Goal: Information Seeking & Learning: Learn about a topic

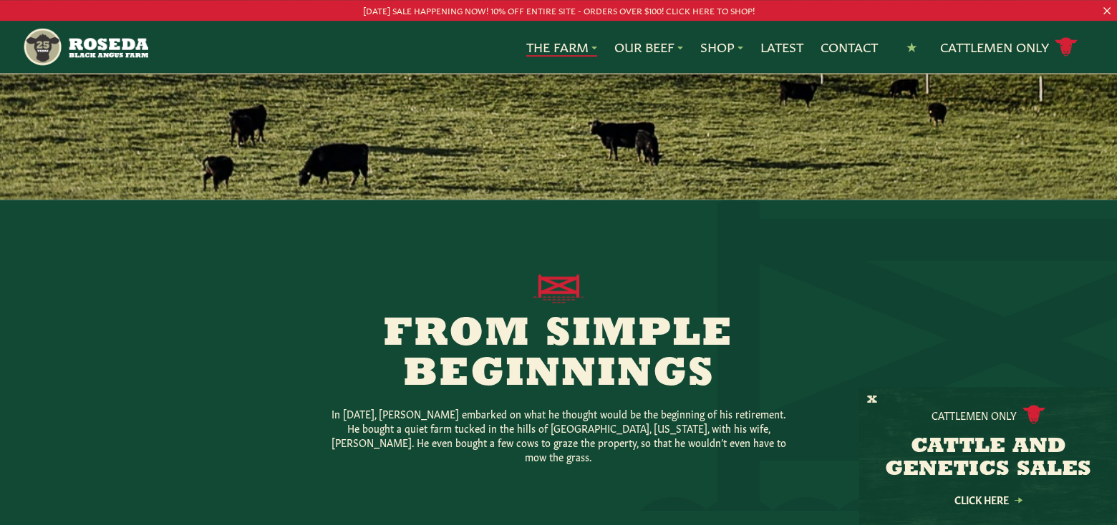
scroll to position [137, 0]
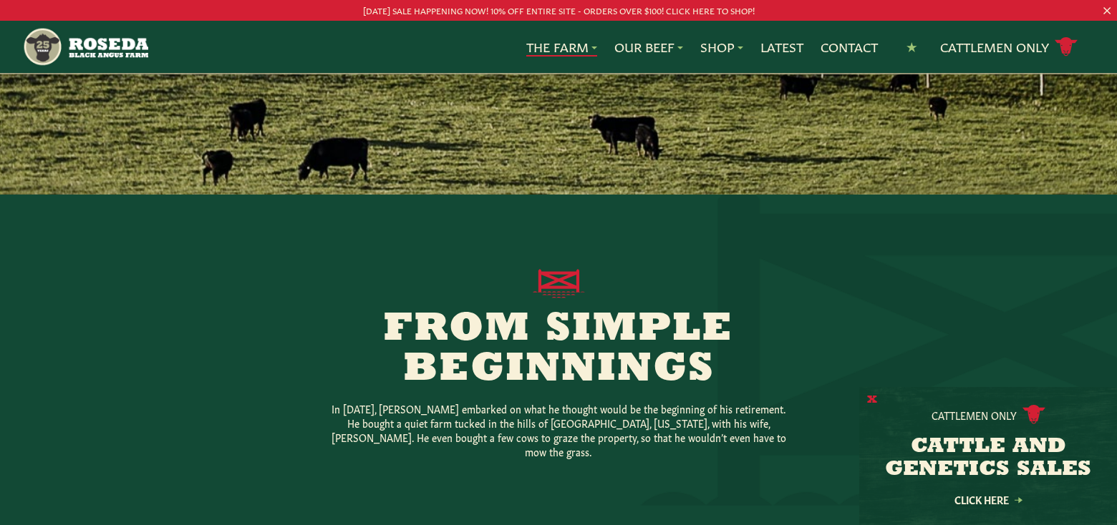
click at [870, 399] on button "X" at bounding box center [872, 400] width 10 height 15
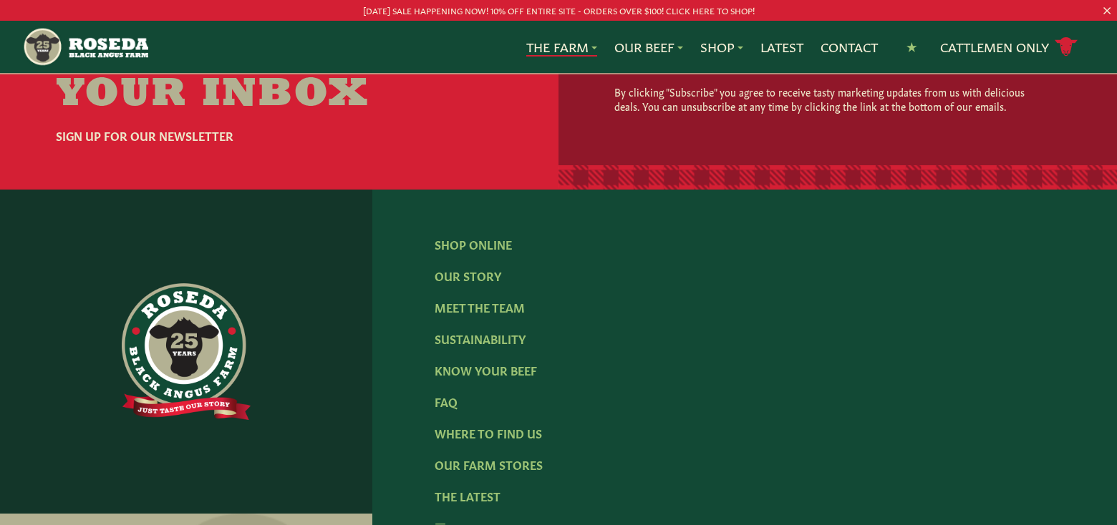
scroll to position [4398, 0]
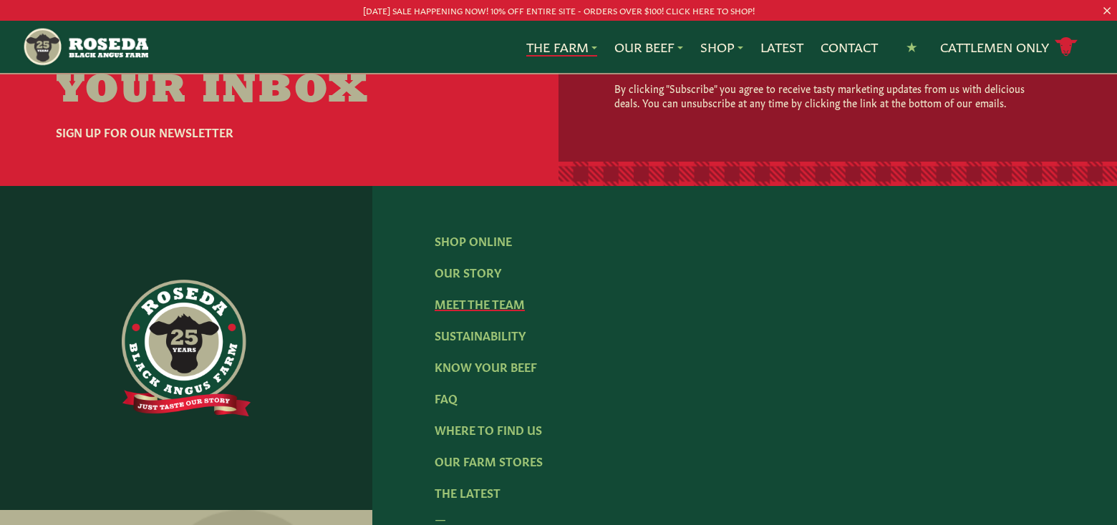
click at [477, 296] on link "Meet The Team" at bounding box center [479, 304] width 90 height 16
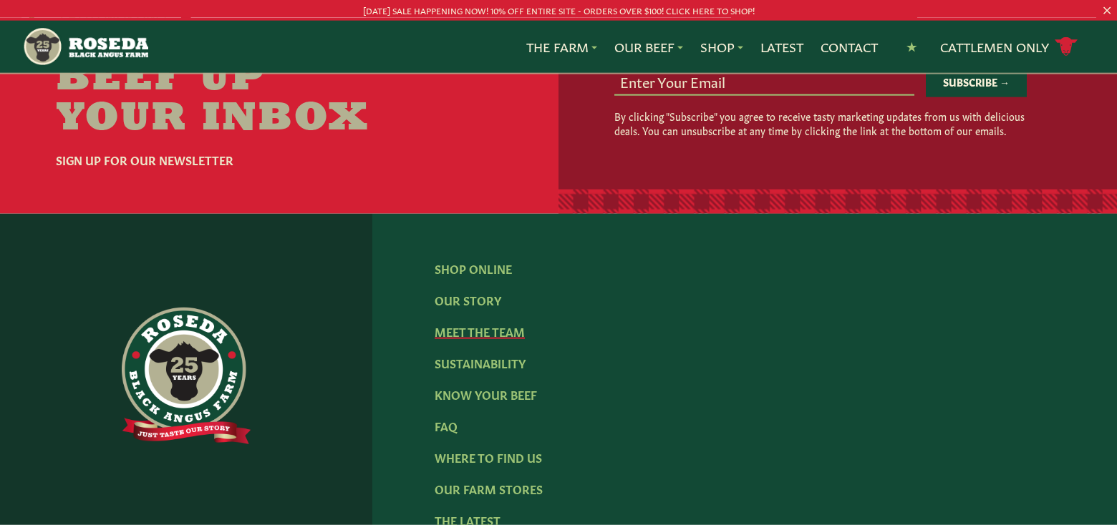
scroll to position [4398, 0]
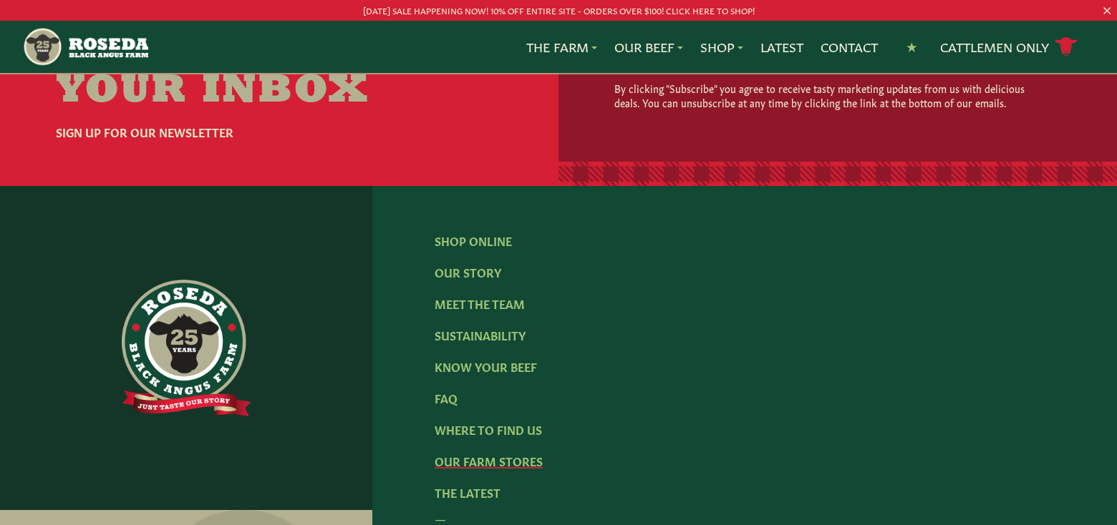
click at [478, 453] on link "Our Farm Stores" at bounding box center [488, 461] width 108 height 16
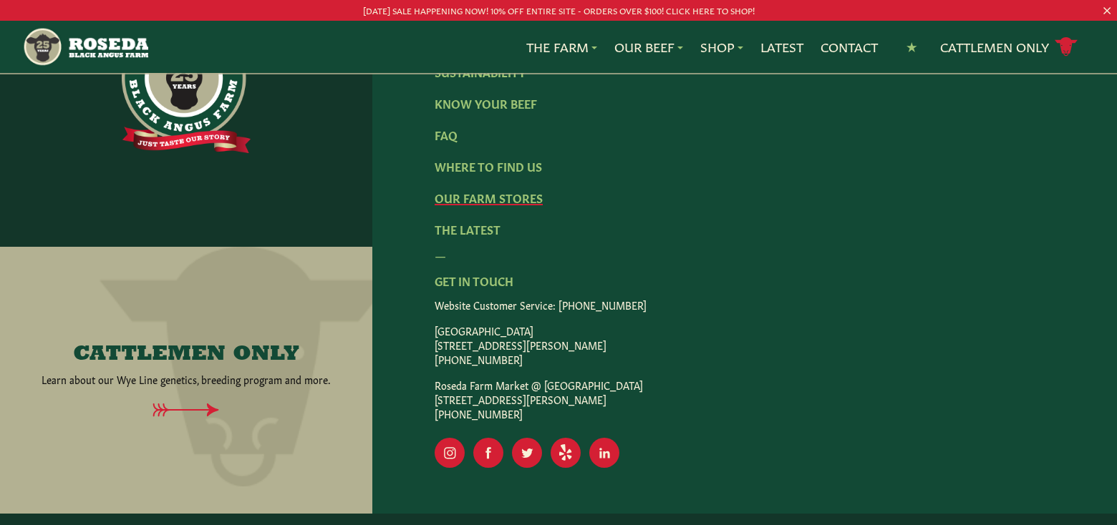
scroll to position [2546, 0]
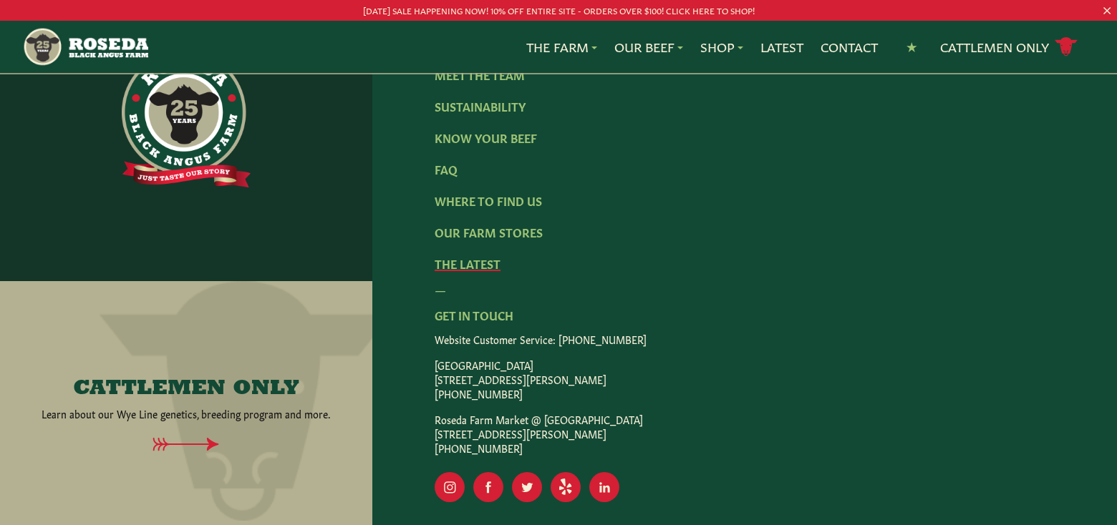
click at [461, 271] on link "The Latest" at bounding box center [467, 264] width 66 height 16
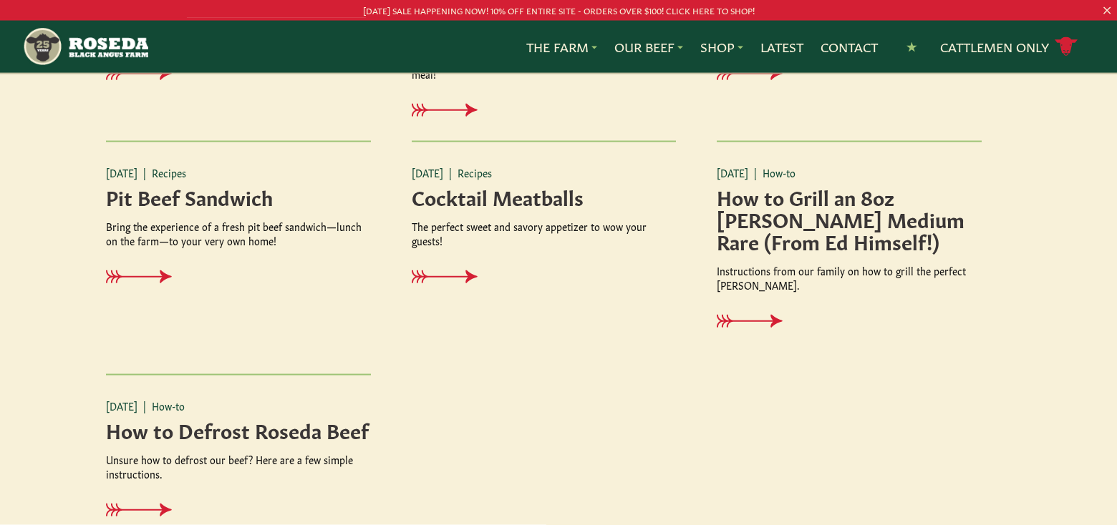
scroll to position [1787, 0]
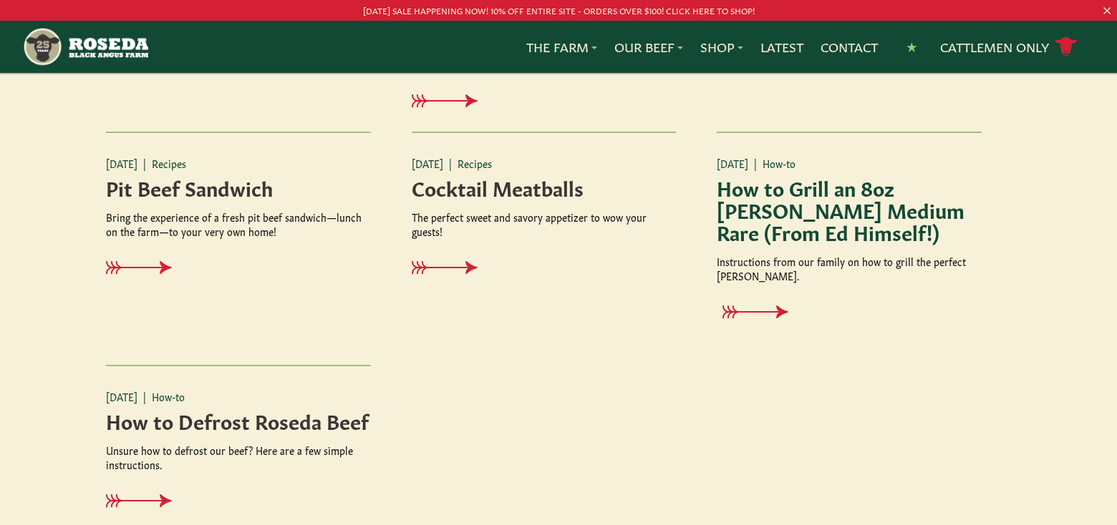
click at [787, 228] on h4 "How to Grill an 8oz [PERSON_NAME] Medium Rare (From Ed Himself!)" at bounding box center [849, 209] width 265 height 67
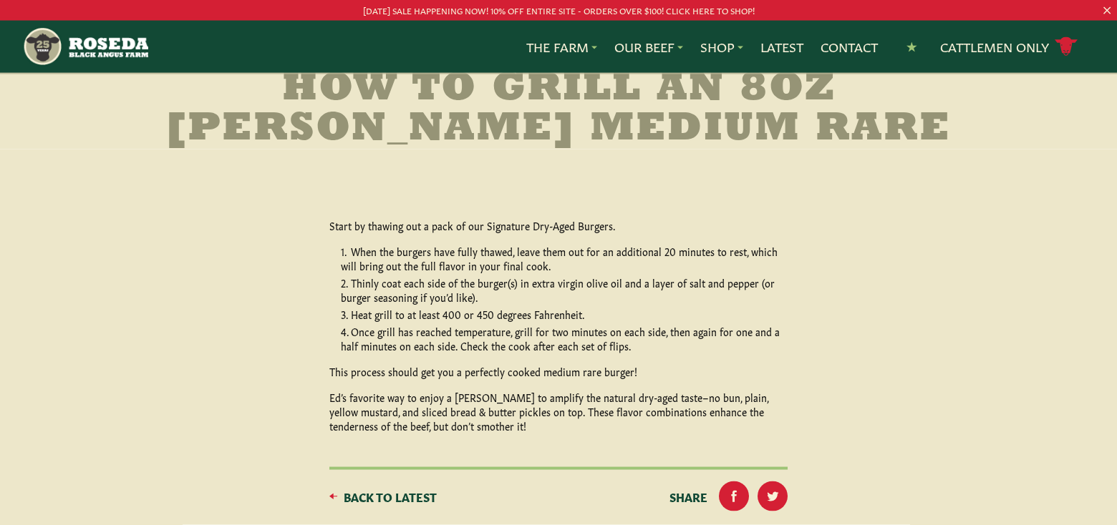
scroll to position [69, 0]
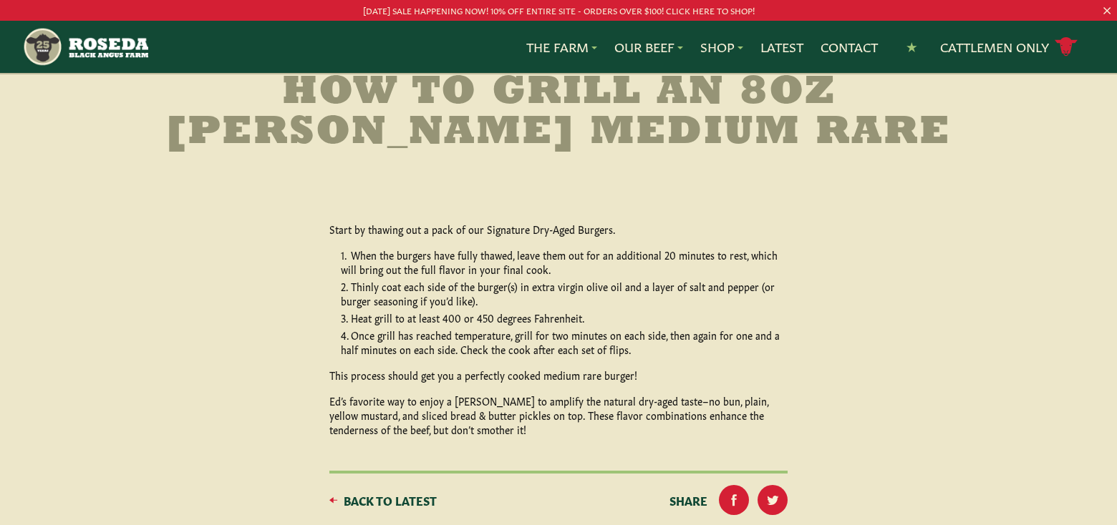
click at [385, 502] on span "Back to Latest" at bounding box center [390, 500] width 93 height 17
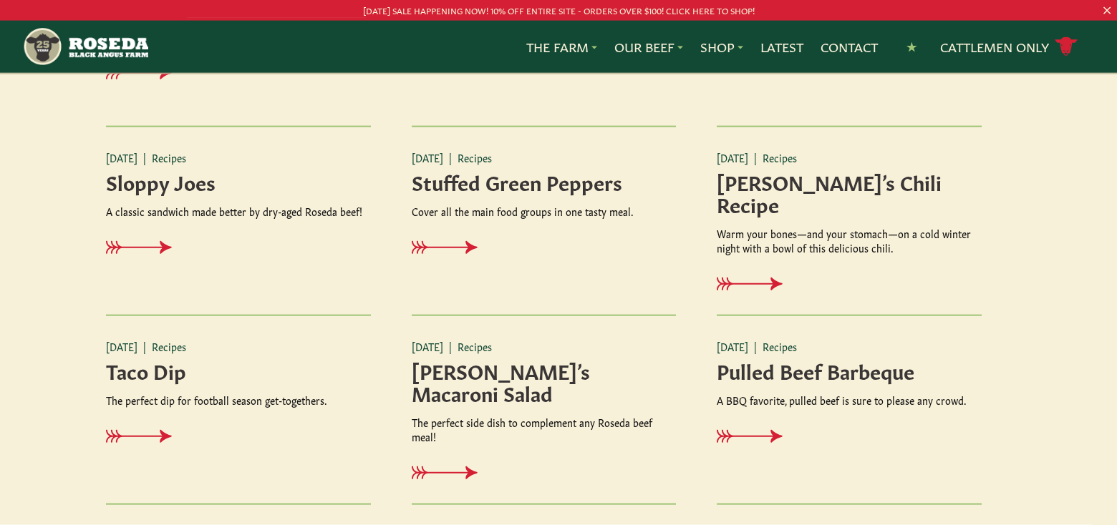
scroll to position [1409, 0]
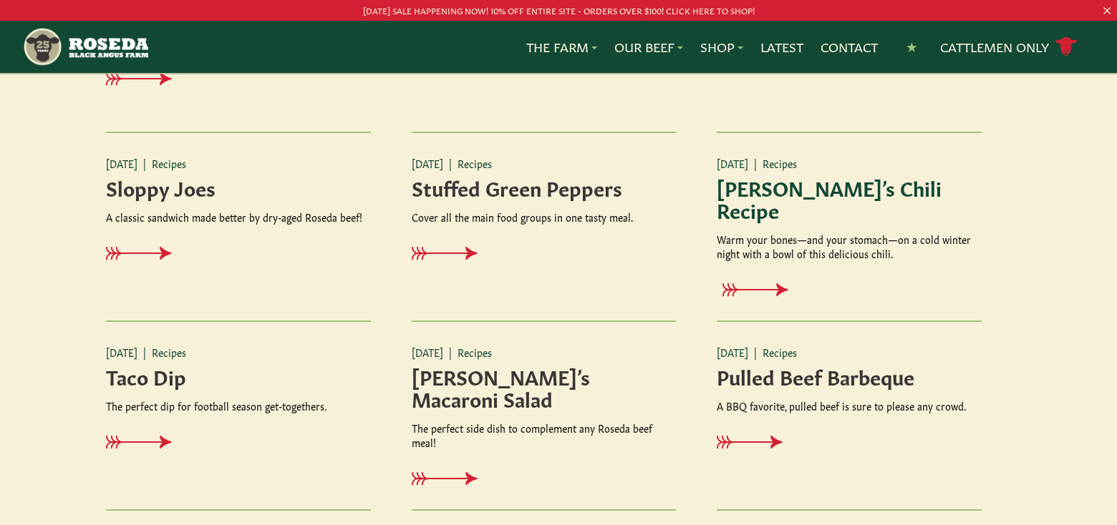
click at [759, 188] on h4 "[PERSON_NAME]’s Chili Recipe" at bounding box center [849, 198] width 265 height 44
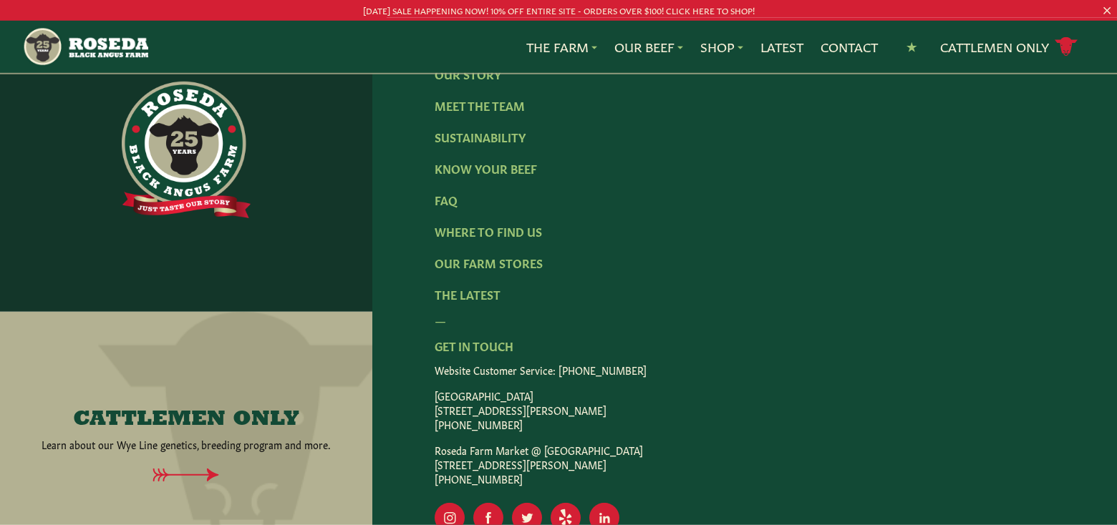
scroll to position [2611, 0]
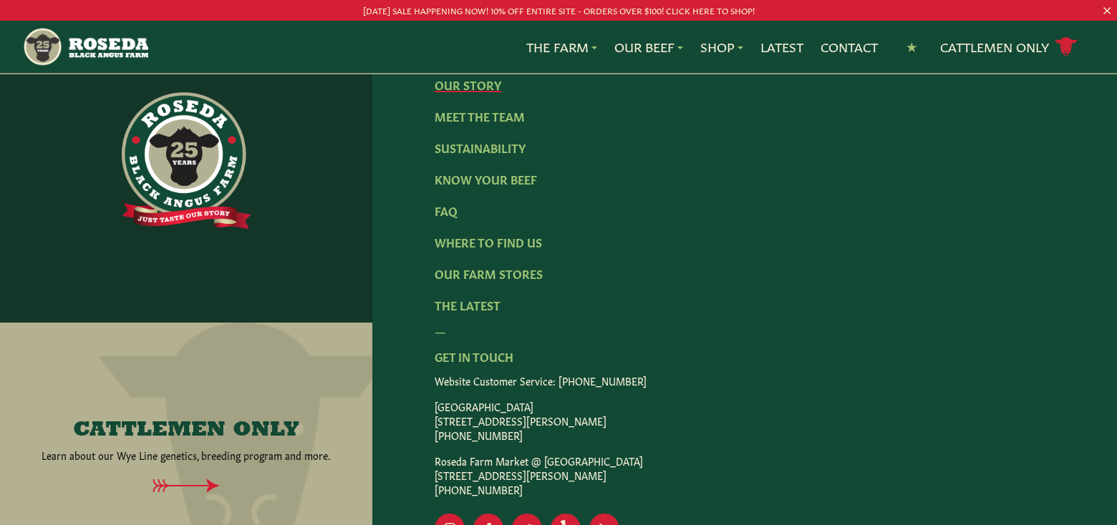
click at [461, 84] on link "Our Story" at bounding box center [467, 85] width 67 height 16
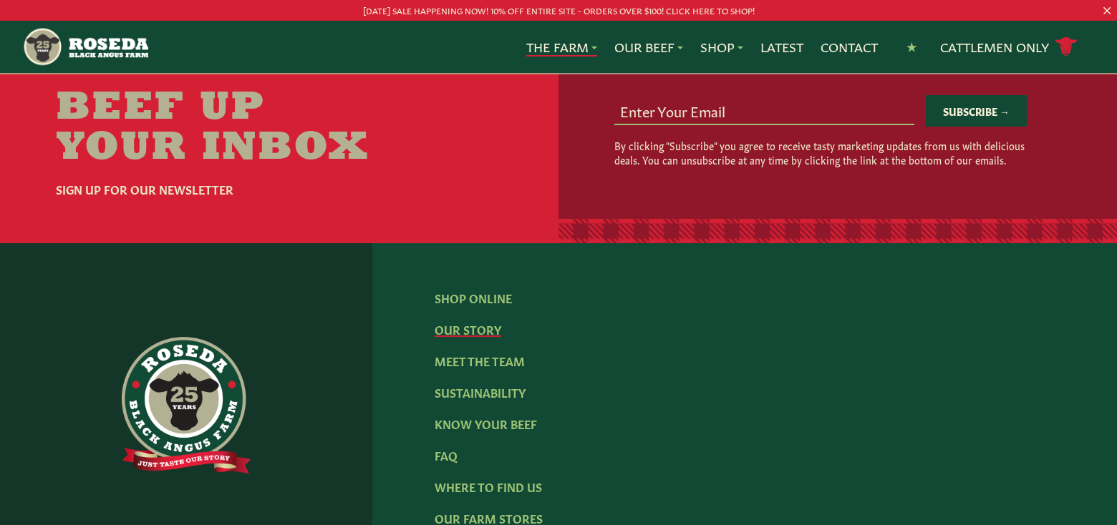
scroll to position [4338, 0]
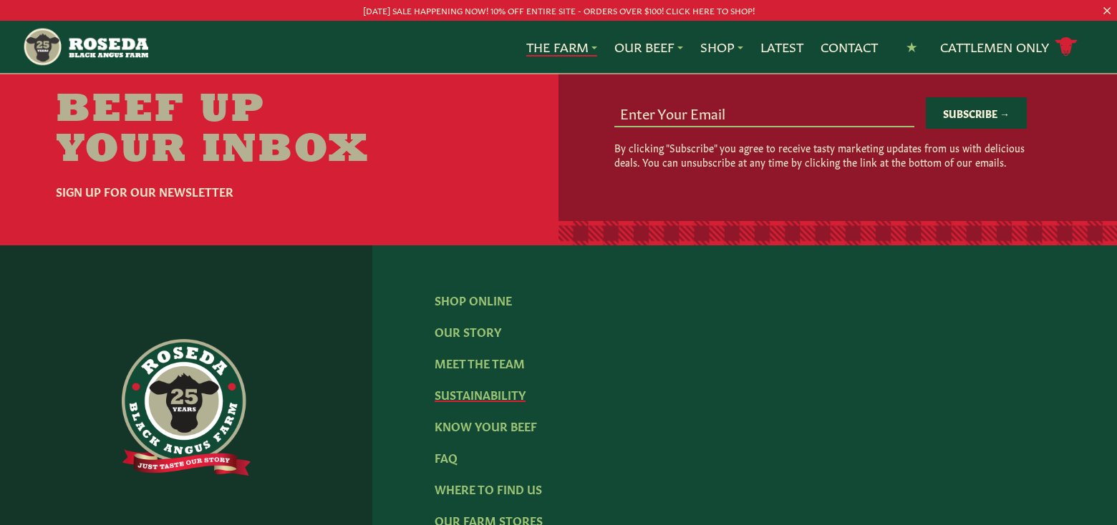
click at [489, 387] on link "Sustainability" at bounding box center [479, 395] width 91 height 16
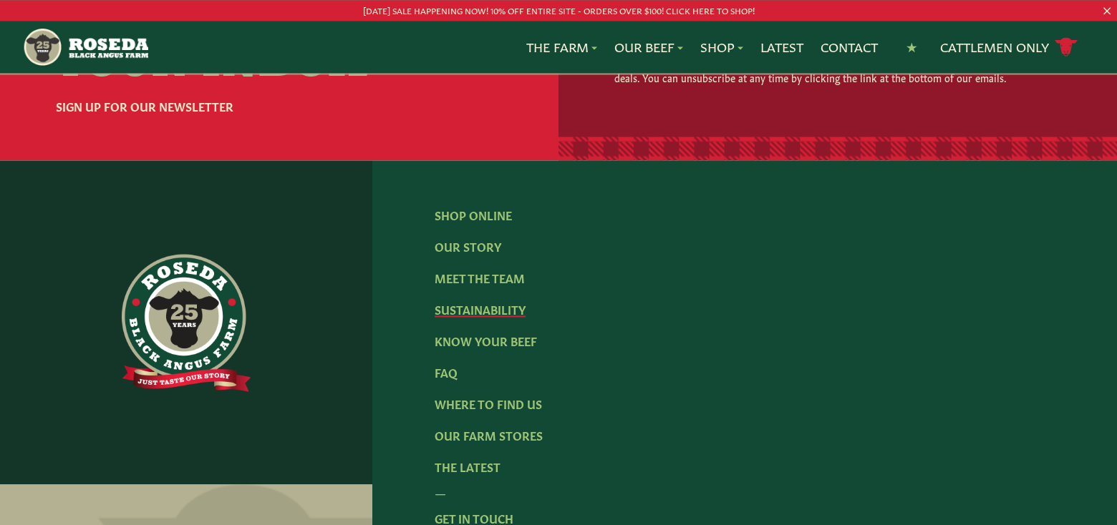
scroll to position [2165, 0]
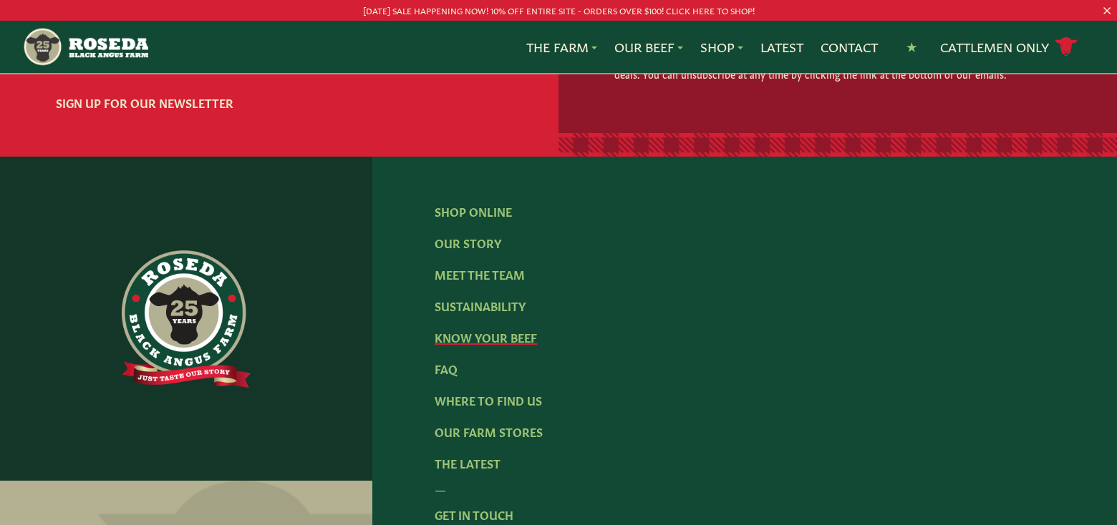
click at [475, 329] on link "Know Your Beef" at bounding box center [485, 337] width 102 height 16
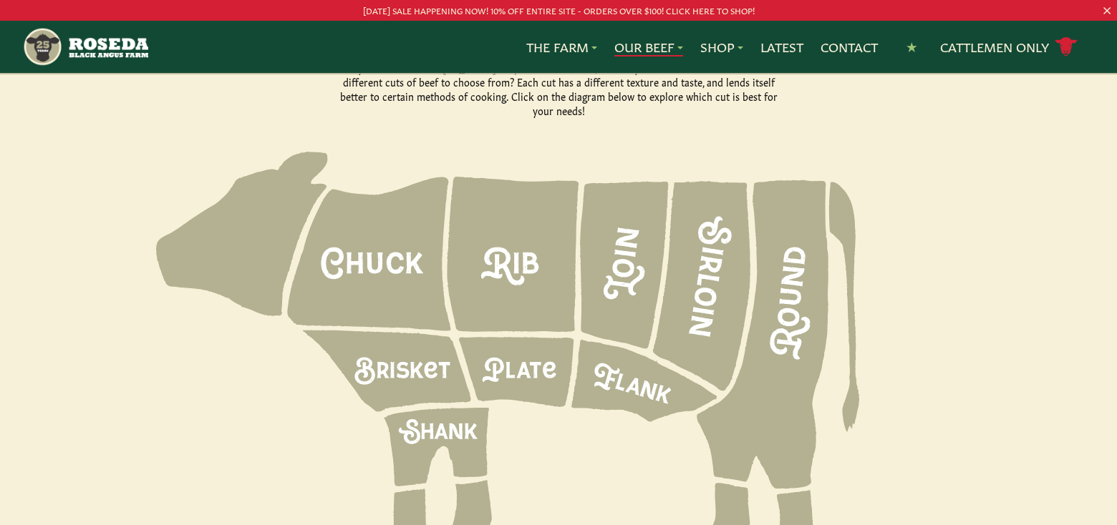
scroll to position [1993, 0]
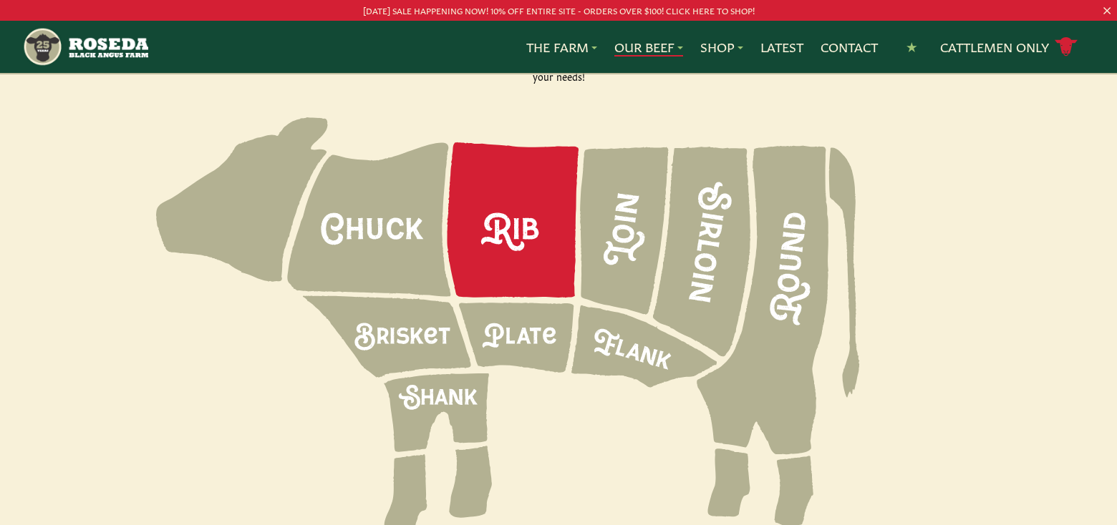
click at [512, 213] on icon at bounding box center [513, 219] width 132 height 155
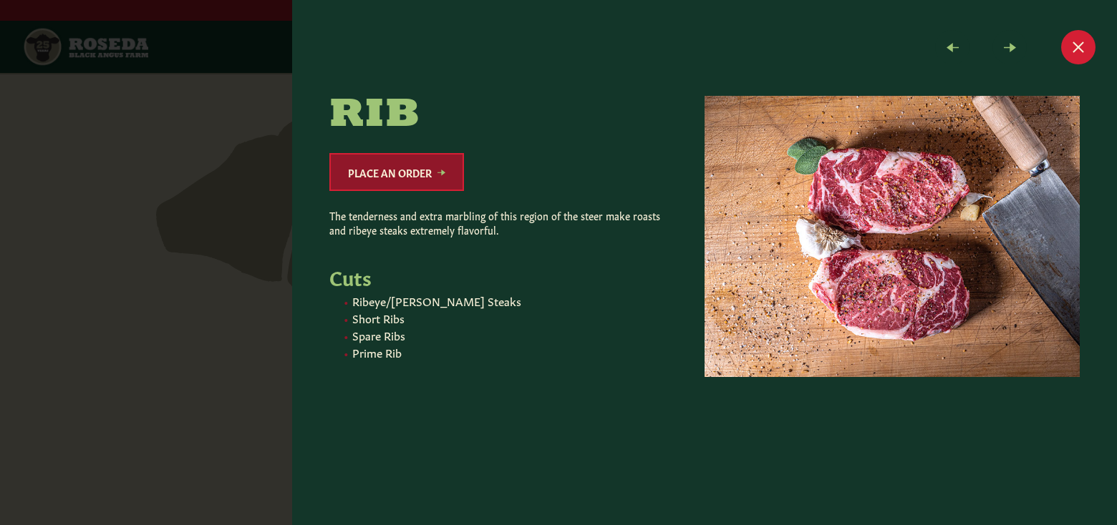
click at [417, 168] on link "Place an Order" at bounding box center [396, 172] width 135 height 38
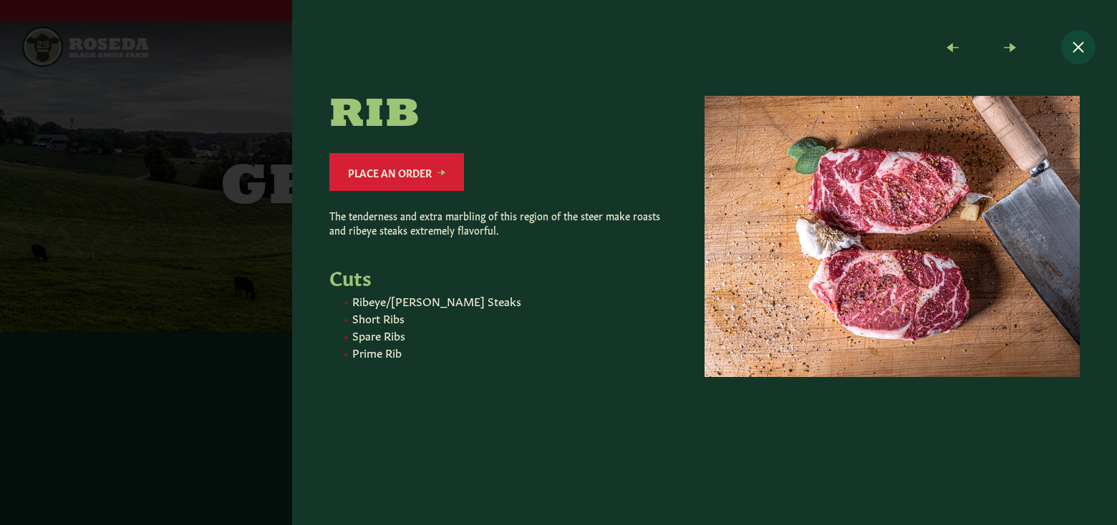
click at [1080, 45] on button "Close modal" at bounding box center [1078, 47] width 34 height 34
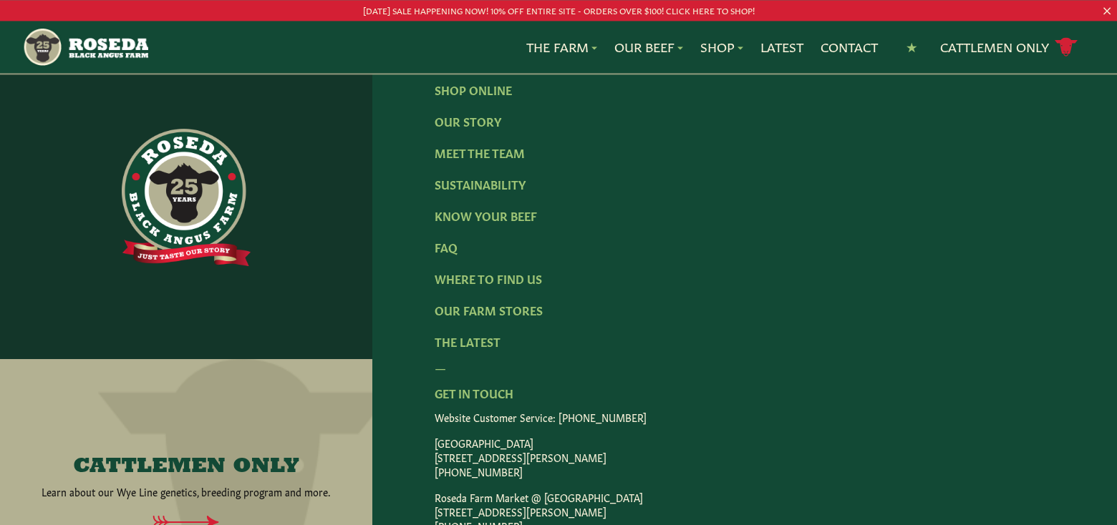
scroll to position [2276, 0]
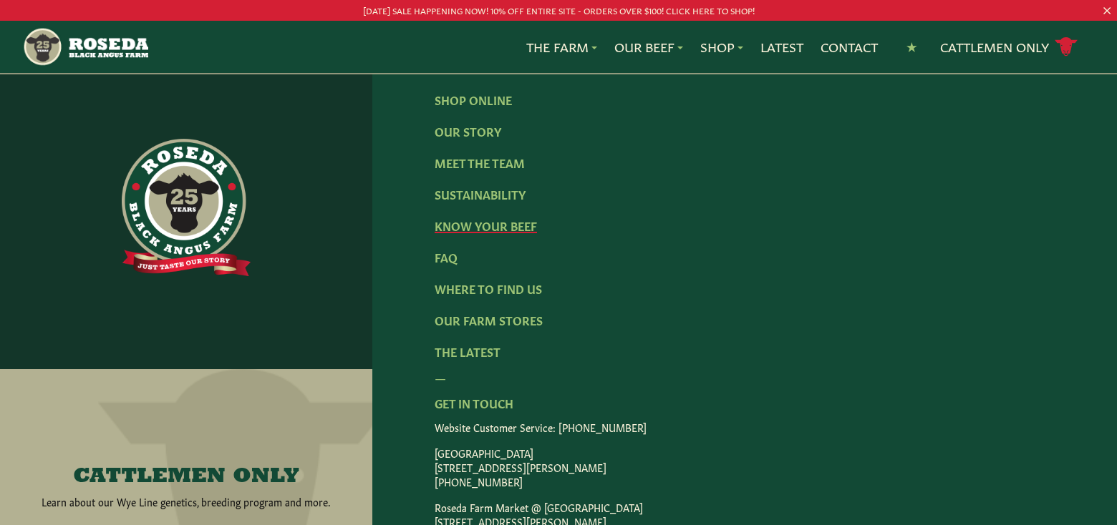
click at [485, 218] on link "Know Your Beef" at bounding box center [485, 226] width 102 height 16
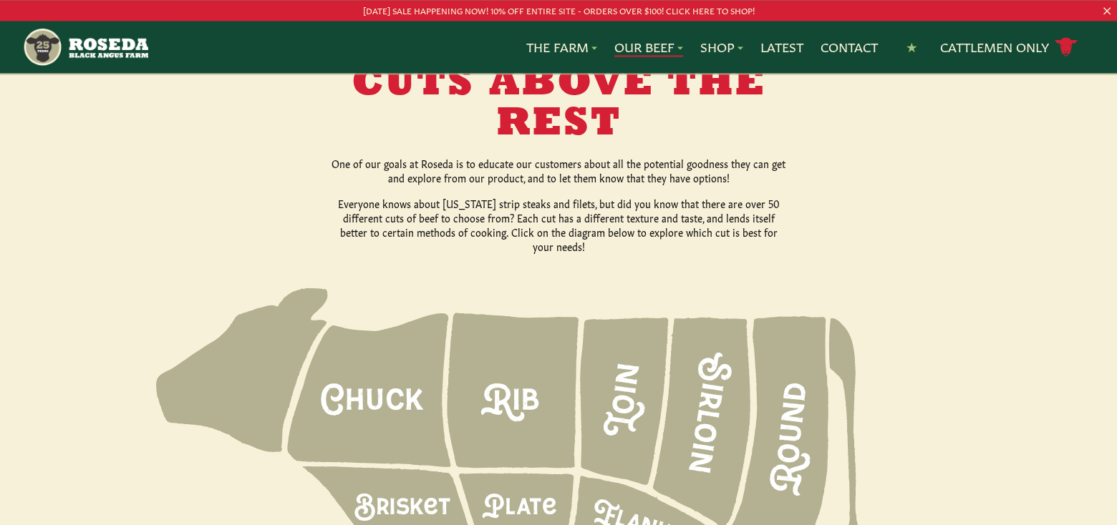
scroll to position [1855, 0]
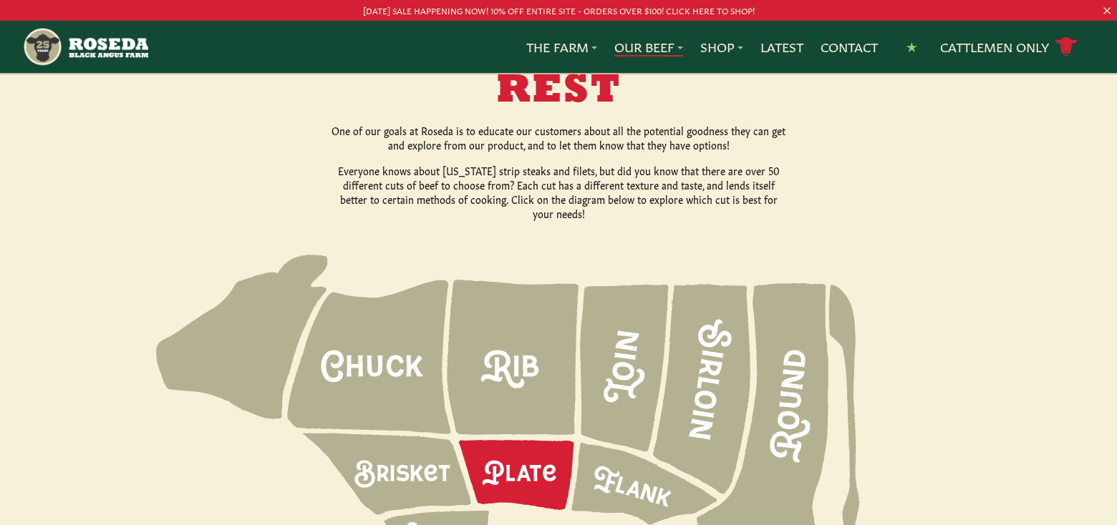
click at [510, 441] on icon at bounding box center [516, 475] width 115 height 70
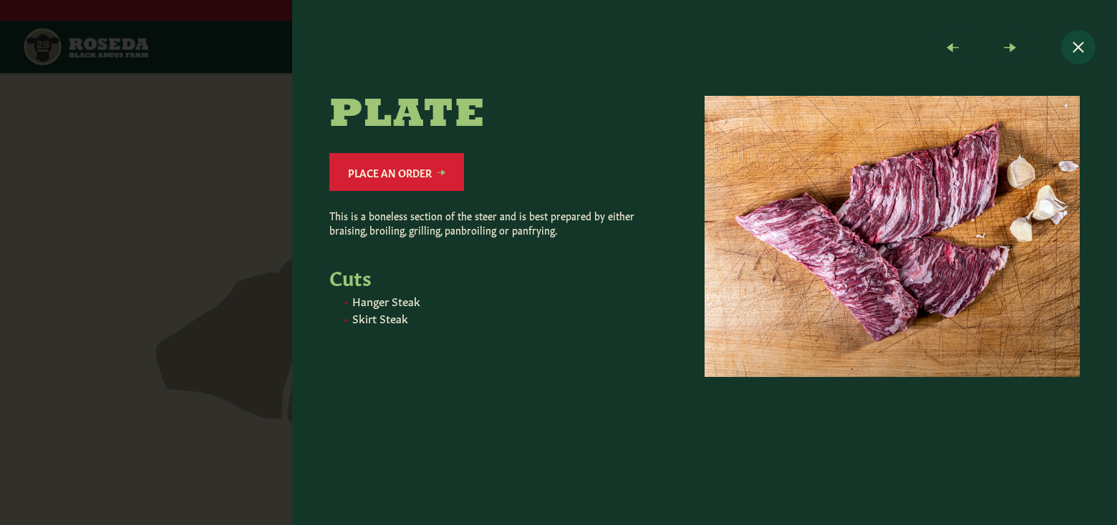
click at [1077, 47] on button "Close modal" at bounding box center [1078, 47] width 34 height 34
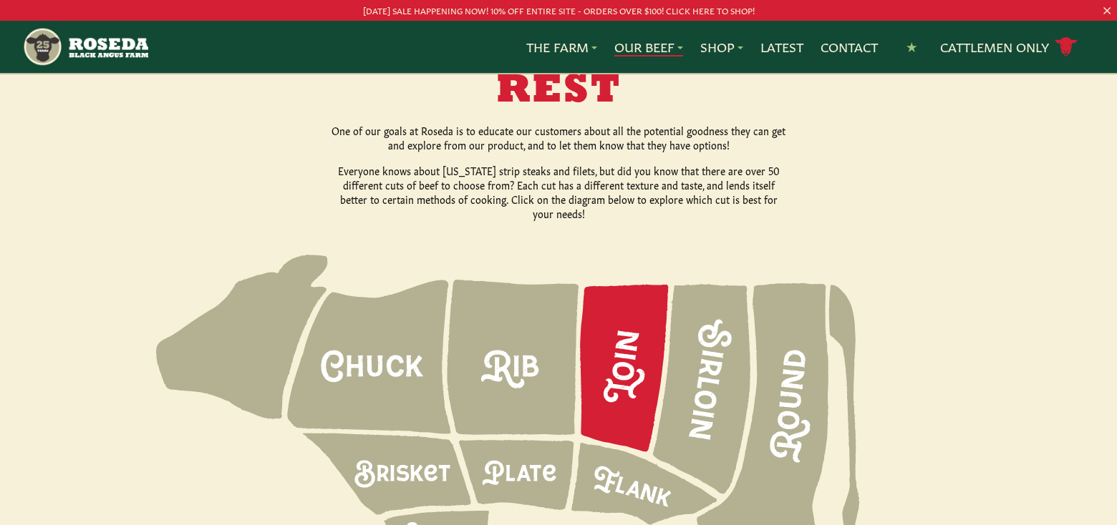
click at [606, 337] on icon at bounding box center [625, 368] width 89 height 167
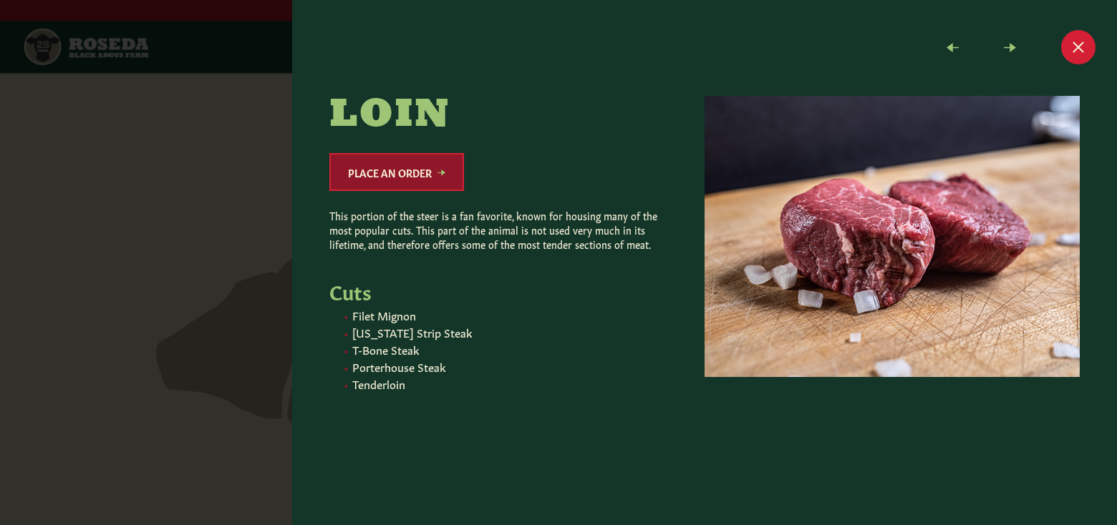
click at [422, 172] on link "Place an Order" at bounding box center [396, 172] width 135 height 38
click at [1080, 47] on button "Close modal" at bounding box center [1078, 47] width 34 height 34
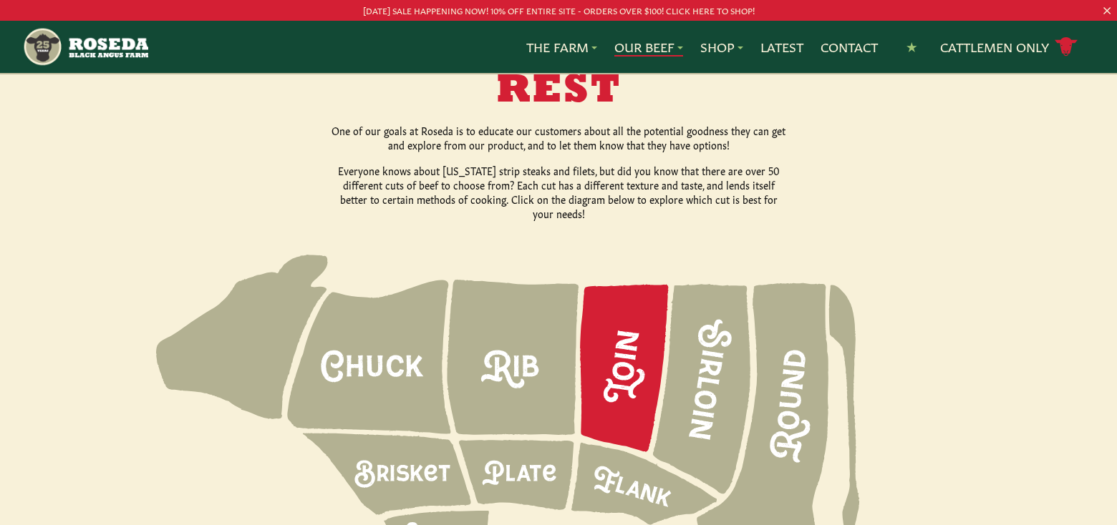
click at [618, 322] on icon at bounding box center [625, 368] width 89 height 167
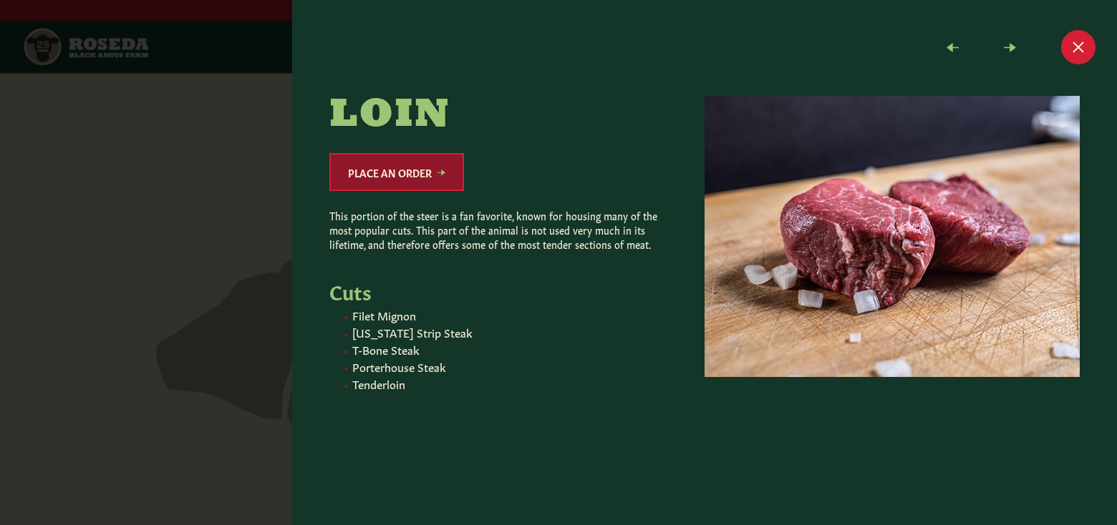
click at [408, 170] on link "Place an Order" at bounding box center [396, 172] width 135 height 38
click at [1076, 47] on button "Close modal" at bounding box center [1078, 47] width 34 height 34
